Goal: Information Seeking & Learning: Learn about a topic

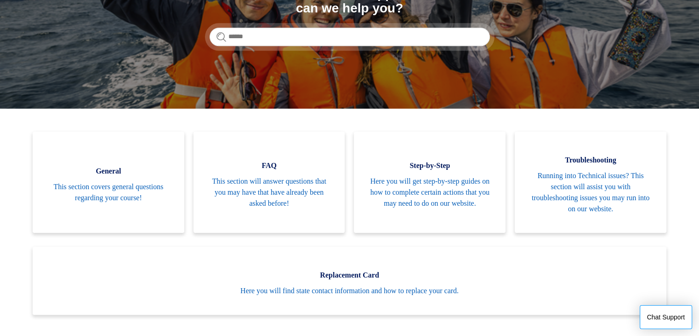
scroll to position [133, 0]
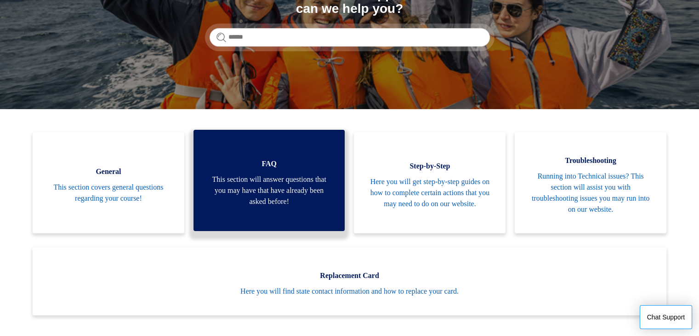
click at [287, 197] on span "This section will answer questions that you may have that have already been ask…" at bounding box center [269, 190] width 124 height 33
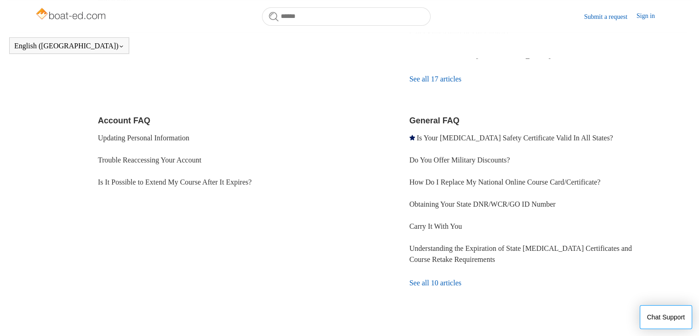
scroll to position [257, 0]
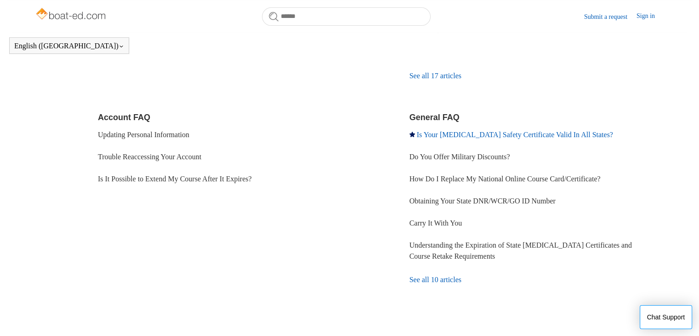
click at [445, 131] on link "Is Your [MEDICAL_DATA] Safety Certificate Valid In All States?" at bounding box center [515, 135] width 196 height 8
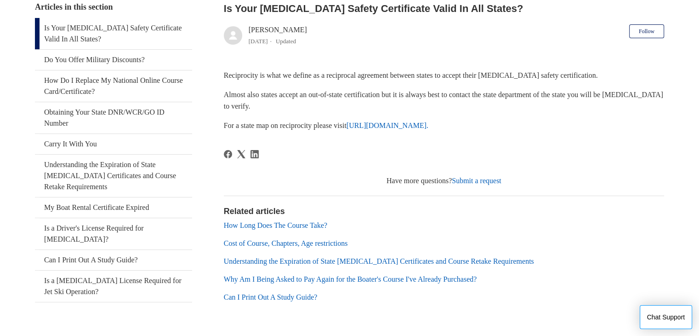
scroll to position [192, 0]
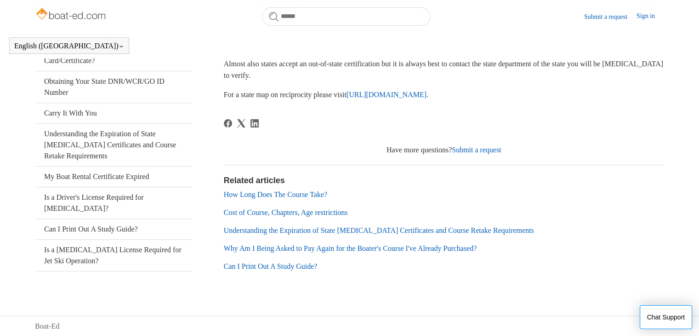
click at [330, 251] on link "Why Am I Being Asked to Pay Again for the Boater's Course I've Already Purchase…" at bounding box center [350, 248] width 253 height 8
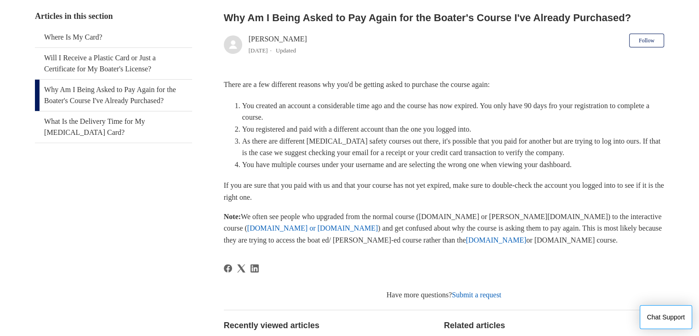
scroll to position [179, 0]
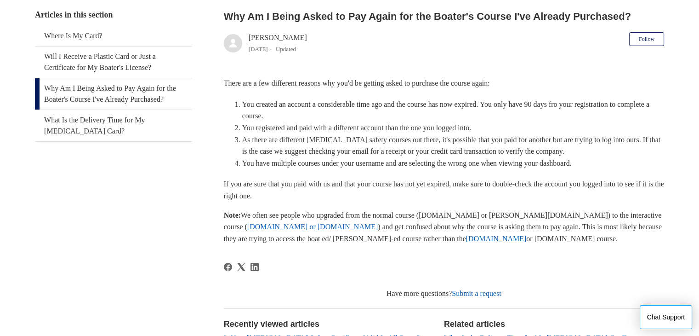
click at [330, 251] on article "Why Am I Being Asked to Pay Again for the Boater's Course I've Already Purchase…" at bounding box center [444, 226] width 440 height 434
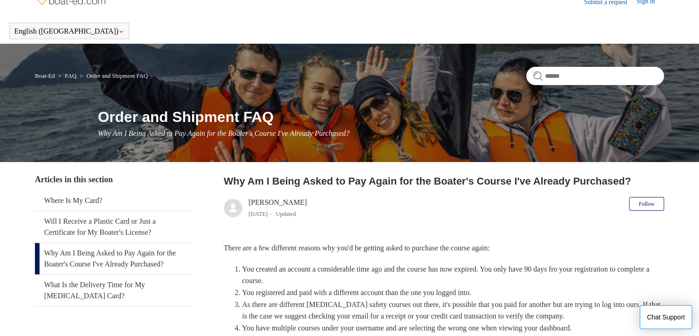
scroll to position [0, 0]
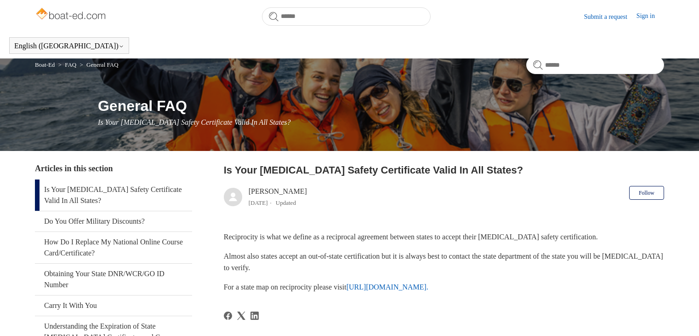
scroll to position [186, 0]
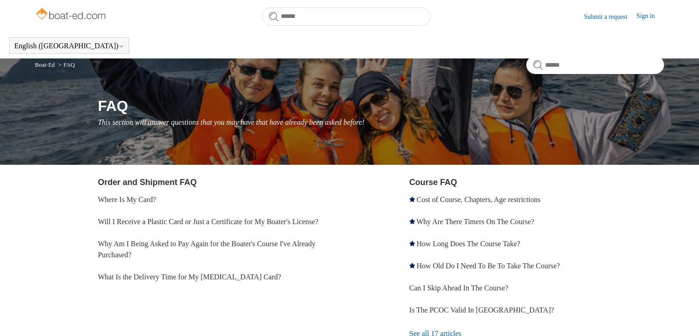
scroll to position [257, 0]
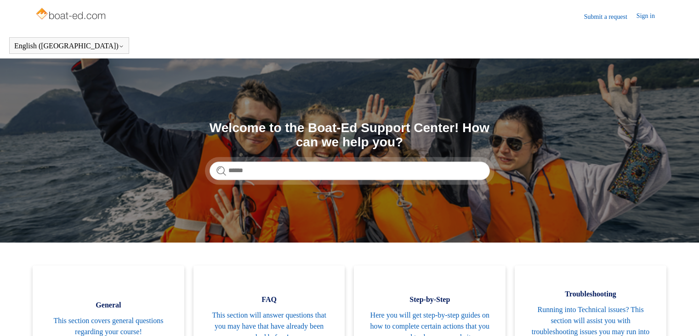
scroll to position [133, 0]
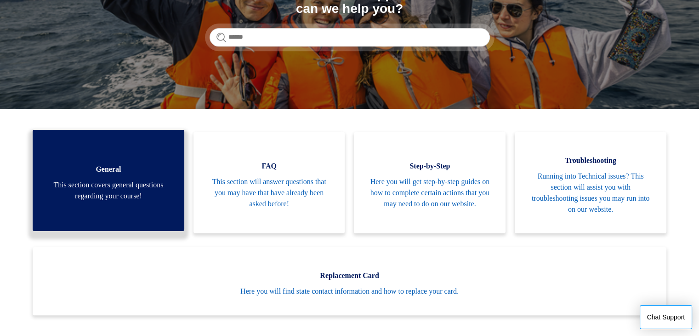
click at [139, 183] on span "This section covers general questions regarding your course!" at bounding box center [108, 190] width 124 height 22
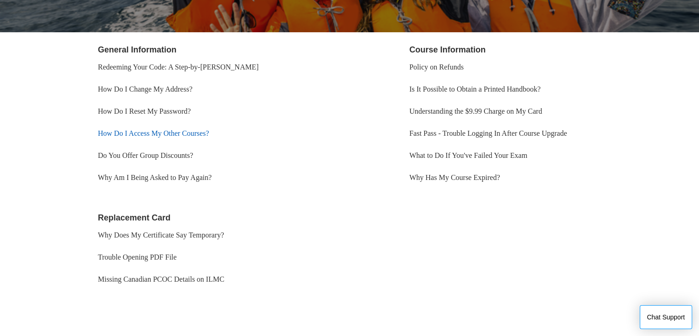
scroll to position [157, 0]
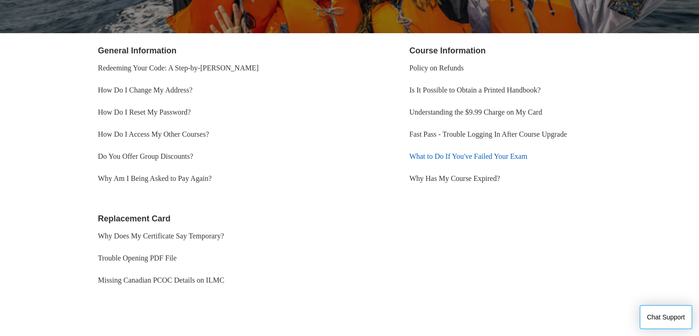
click at [436, 154] on link "What to Do If You've Failed Your Exam" at bounding box center [469, 156] width 118 height 8
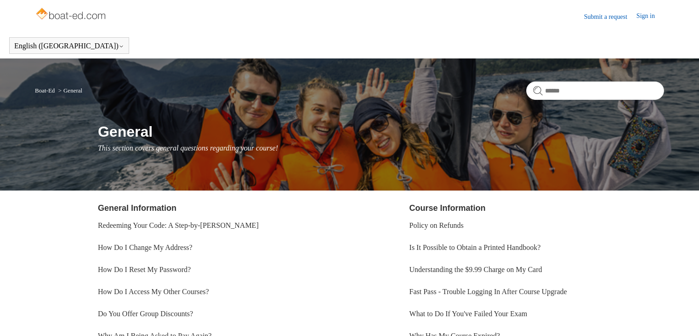
scroll to position [157, 0]
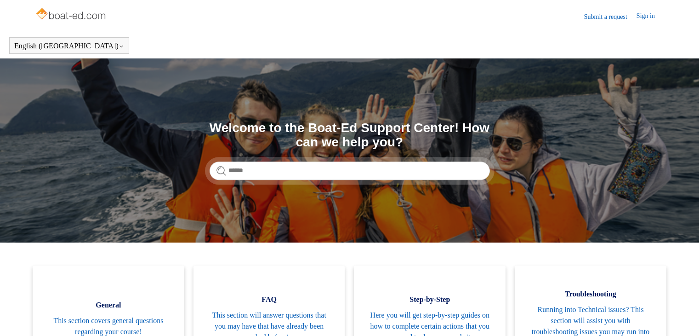
scroll to position [133, 0]
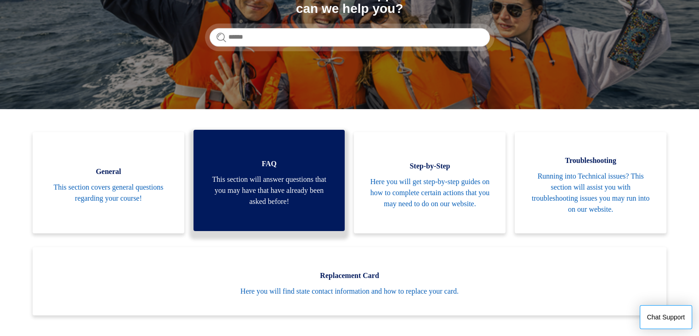
click at [290, 184] on span "This section will answer questions that you may have that have already been ask…" at bounding box center [269, 190] width 124 height 33
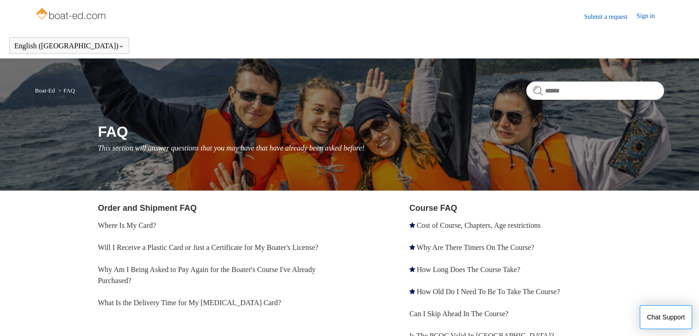
click at [70, 13] on img at bounding box center [71, 15] width 73 height 18
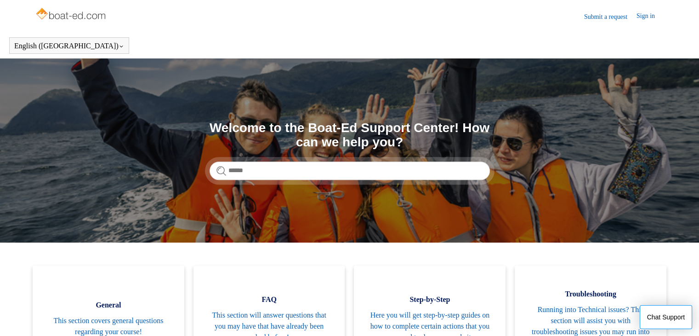
drag, startPoint x: 0, startPoint y: 0, endPoint x: 70, endPoint y: 13, distance: 71.2
click at [70, 13] on img at bounding box center [71, 15] width 73 height 18
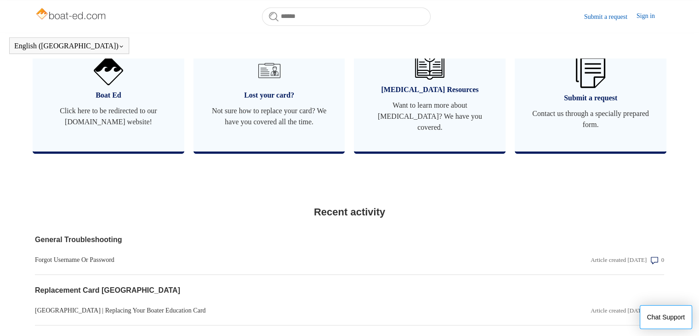
scroll to position [587, 0]
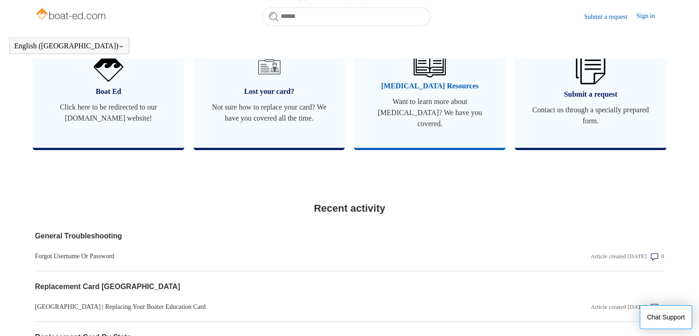
click at [437, 104] on span "Want to learn more about [MEDICAL_DATA]? We have you covered." at bounding box center [430, 112] width 124 height 33
